Goal: Transaction & Acquisition: Purchase product/service

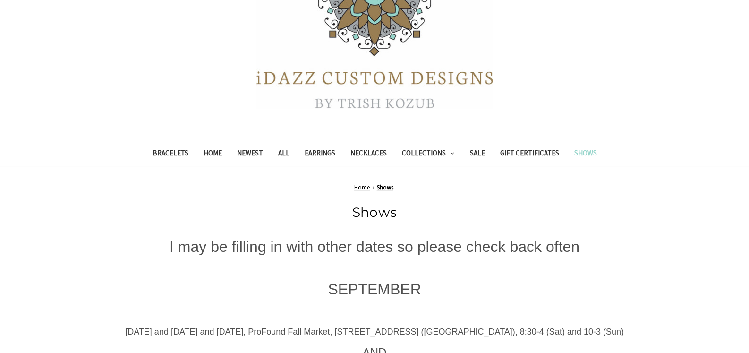
scroll to position [188, 0]
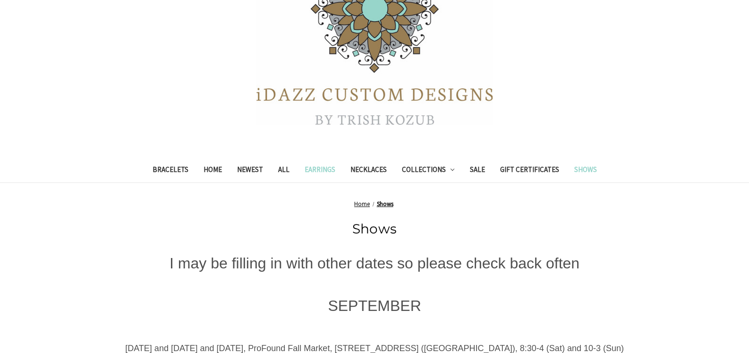
click at [315, 169] on link "Earrings" at bounding box center [320, 170] width 46 height 23
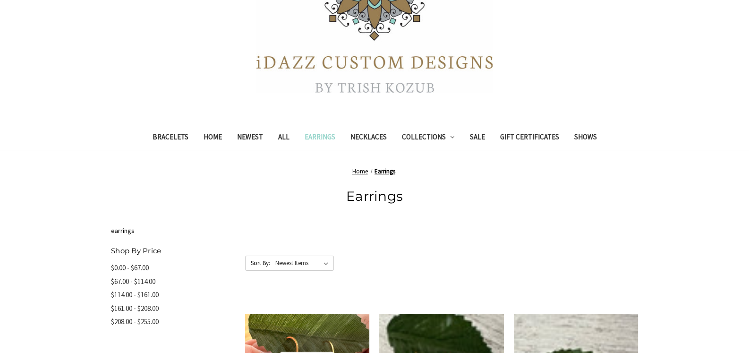
scroll to position [142, 0]
click at [300, 259] on select "Featured Items Newest Items Best Selling A to Z Z to A By Review Price: Ascendi…" at bounding box center [304, 263] width 60 height 14
select select "priceasc"
click at [274, 256] on select "Featured Items Newest Items Best Selling A to Z Z to A By Review Price: Ascendi…" at bounding box center [304, 263] width 60 height 14
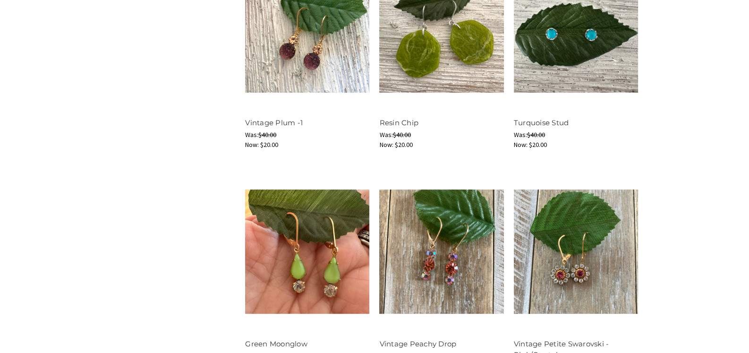
scroll to position [331, 0]
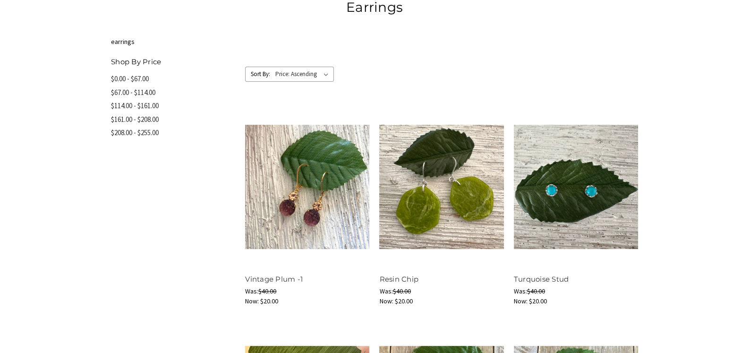
click at [289, 74] on select "Featured Items Newest Items Best Selling A to Z Z to A By Review Price: Ascendi…" at bounding box center [304, 74] width 60 height 14
select select "pricedesc"
click at [274, 67] on select "Featured Items Newest Items Best Selling A to Z Z to A By Review Price: Ascendi…" at bounding box center [304, 74] width 60 height 14
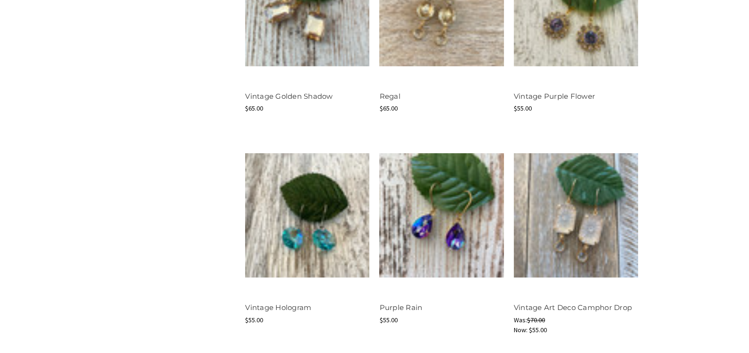
scroll to position [992, 0]
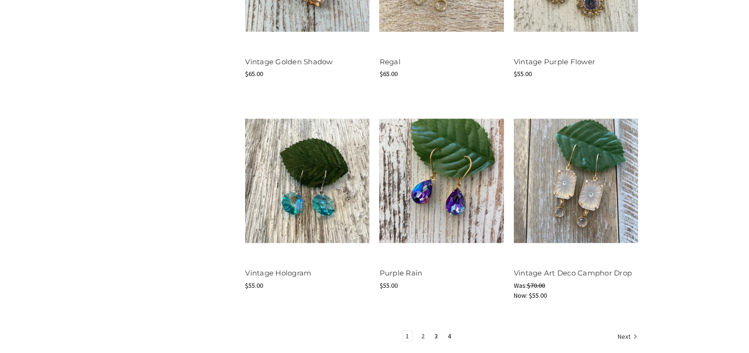
click at [421, 331] on link "2" at bounding box center [423, 336] width 10 height 10
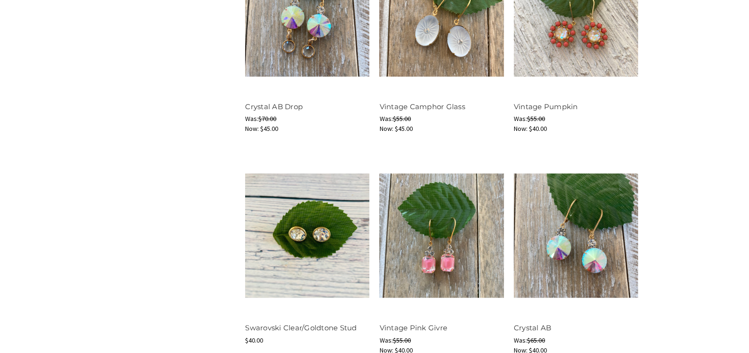
scroll to position [755, 0]
